Goal: Task Accomplishment & Management: Manage account settings

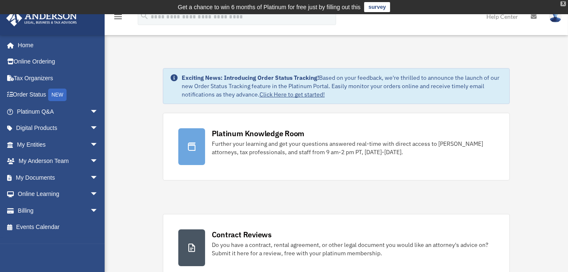
click at [563, 2] on div "X" at bounding box center [562, 3] width 5 height 5
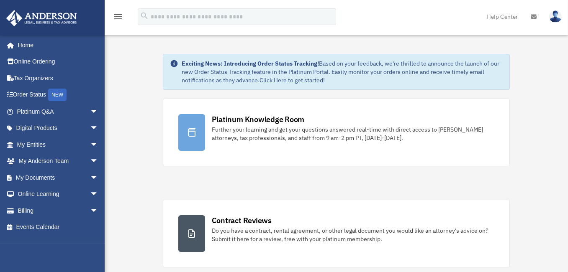
click at [554, 17] on img at bounding box center [555, 16] width 13 height 12
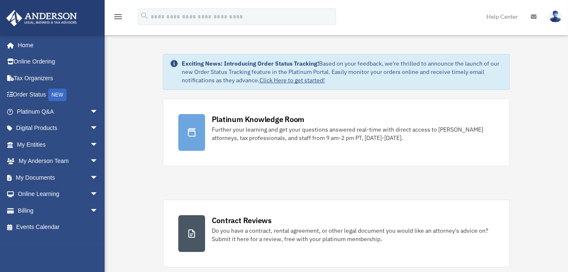
click at [557, 17] on img at bounding box center [555, 16] width 13 height 12
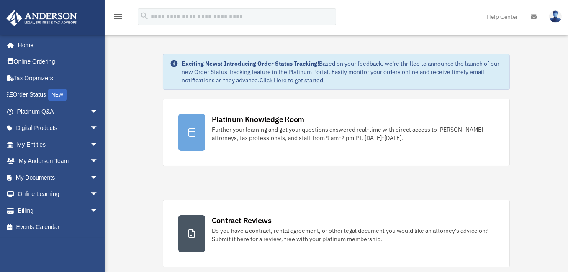
click at [553, 15] on img at bounding box center [555, 16] width 13 height 12
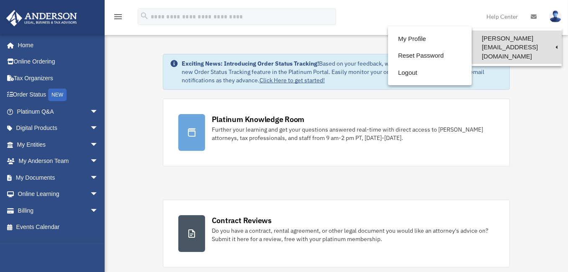
click at [528, 37] on link "[PERSON_NAME][EMAIL_ADDRESS][DOMAIN_NAME]" at bounding box center [517, 47] width 90 height 33
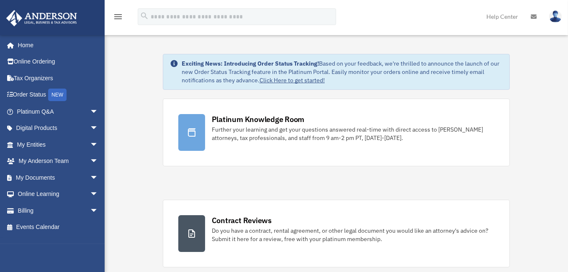
click at [555, 20] on img at bounding box center [555, 16] width 13 height 12
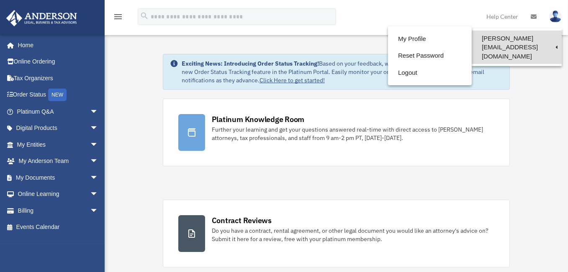
click at [523, 33] on link "[PERSON_NAME][EMAIL_ADDRESS][DOMAIN_NAME]" at bounding box center [517, 47] width 90 height 33
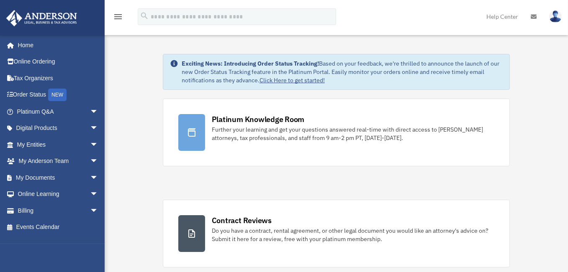
click at [550, 16] on img at bounding box center [555, 16] width 13 height 12
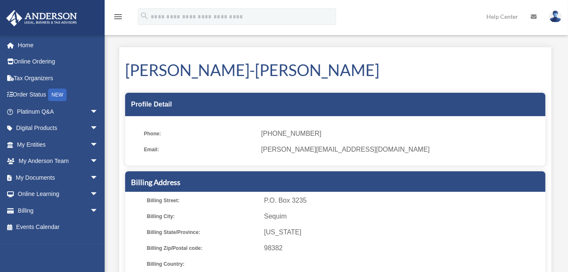
click at [554, 16] on img at bounding box center [555, 16] width 13 height 12
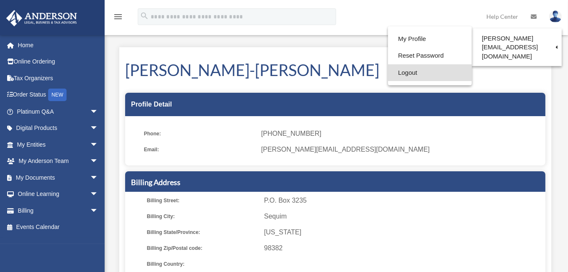
click at [388, 74] on link "Logout" at bounding box center [430, 72] width 84 height 17
